Goal: Check status

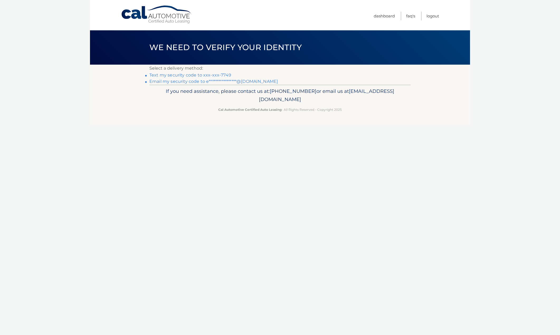
click at [225, 77] on link "Text my security code to xxx-xxx-7749" at bounding box center [190, 75] width 82 height 5
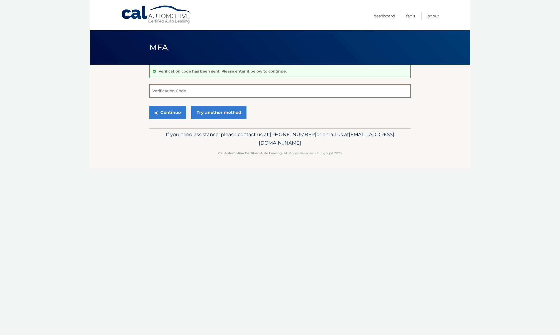
click at [207, 93] on input "Verification Code" at bounding box center [279, 91] width 261 height 13
click at [164, 95] on input "Verification Code" at bounding box center [279, 91] width 261 height 13
type input "538048"
click at [170, 116] on button "Continue" at bounding box center [167, 112] width 37 height 13
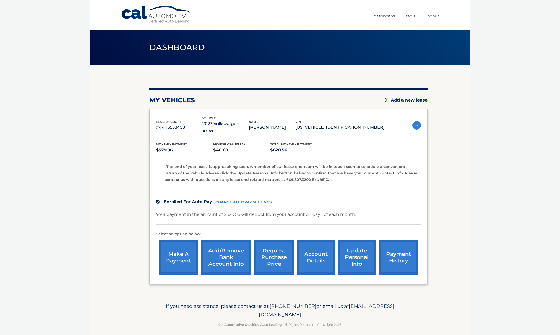
click at [310, 249] on link "account details" at bounding box center [316, 257] width 38 height 35
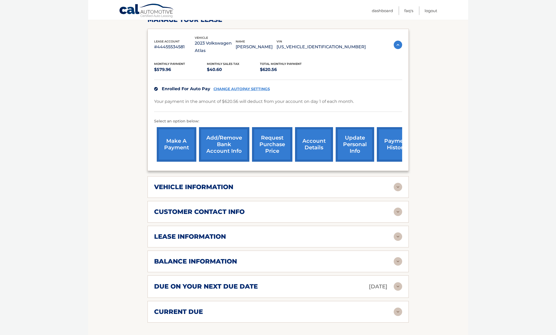
scroll to position [106, 0]
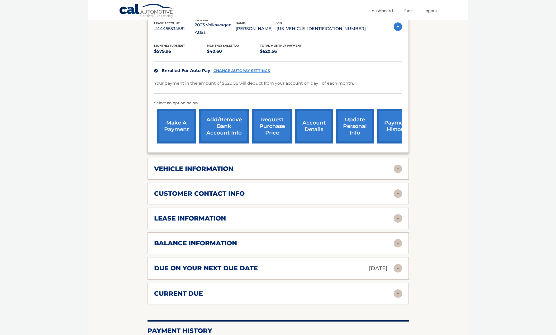
click at [288, 215] on div "lease information" at bounding box center [274, 219] width 240 height 8
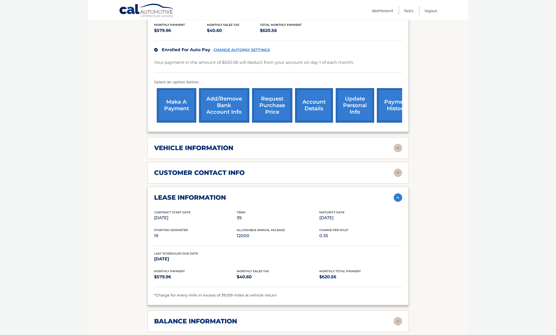
scroll to position [185, 0]
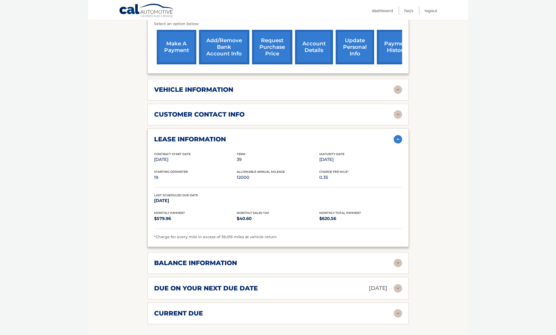
click at [279, 259] on div "balance information" at bounding box center [274, 263] width 240 height 8
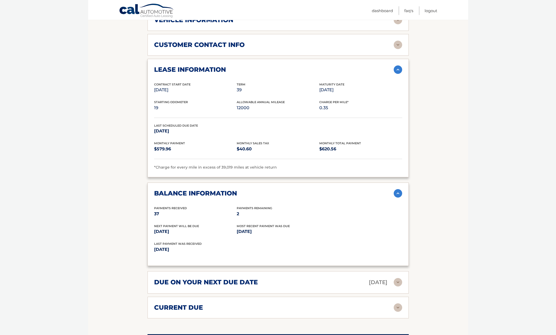
scroll to position [290, 0]
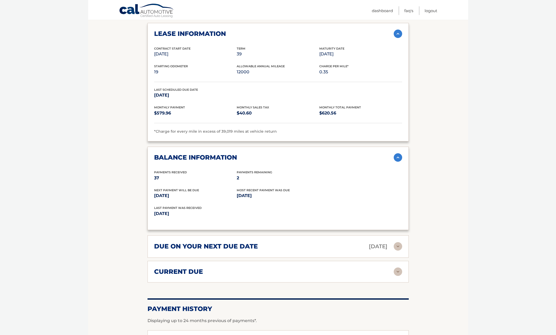
click at [285, 268] on div "current due" at bounding box center [274, 272] width 240 height 8
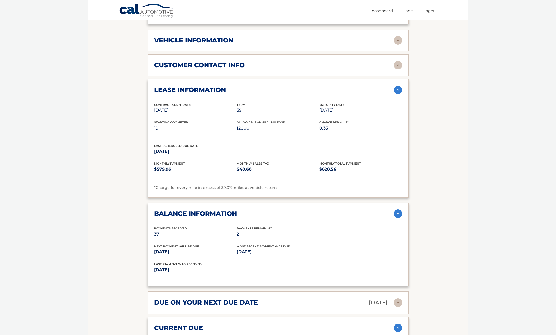
scroll to position [132, 0]
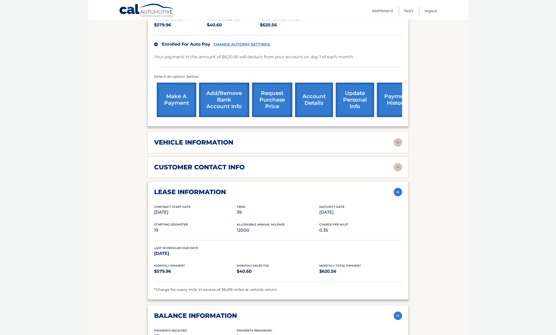
click at [278, 139] on div "vehicle information" at bounding box center [274, 143] width 240 height 8
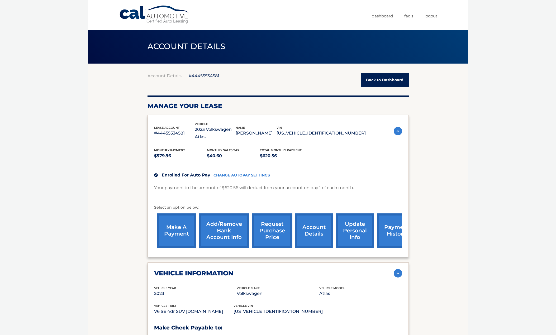
scroll to position [0, 0]
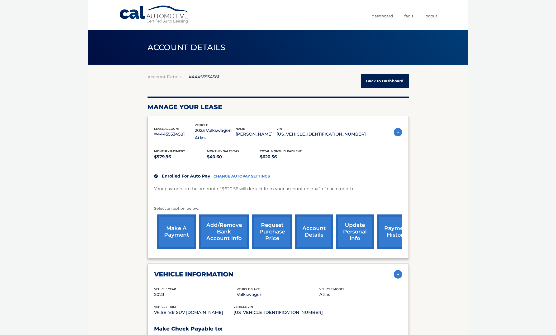
click at [397, 130] on img at bounding box center [398, 132] width 8 height 8
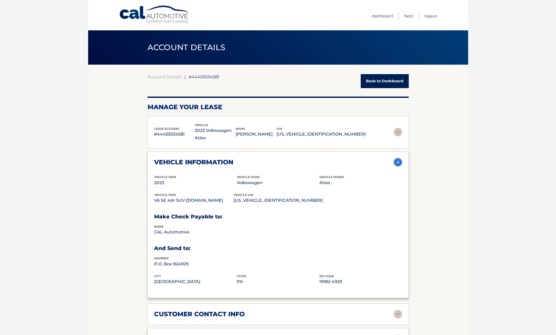
click at [397, 130] on img at bounding box center [398, 132] width 8 height 8
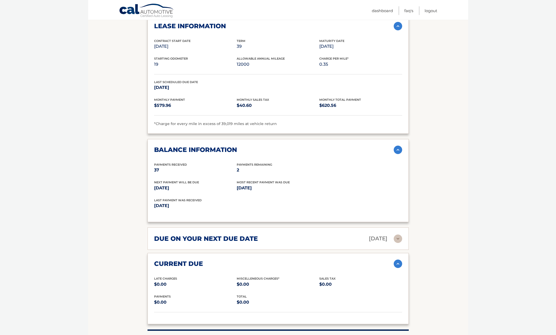
scroll to position [289, 0]
